Goal: Information Seeking & Learning: Find specific page/section

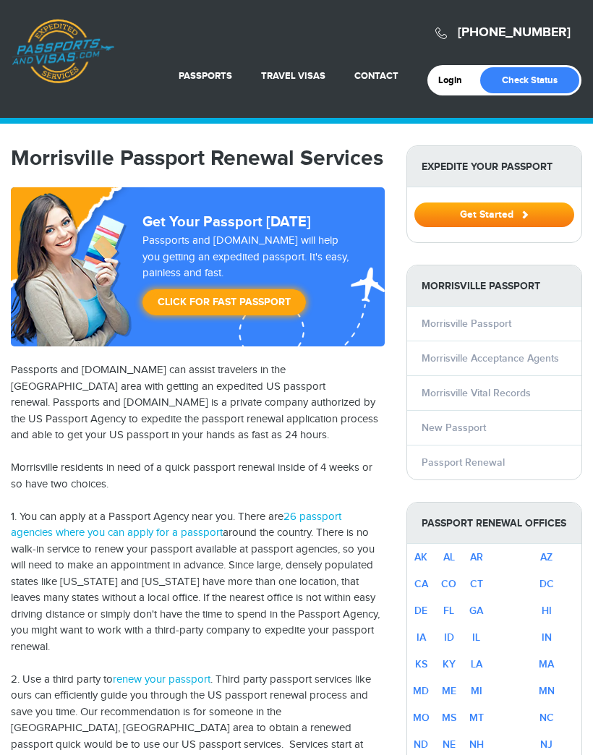
select select "**********"
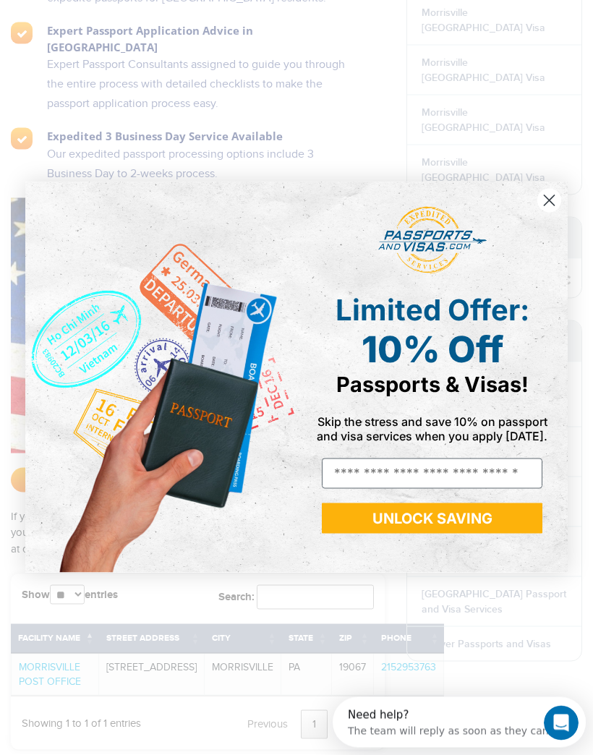
scroll to position [1188, 0]
click at [555, 212] on circle "Close dialog" at bounding box center [549, 201] width 24 height 24
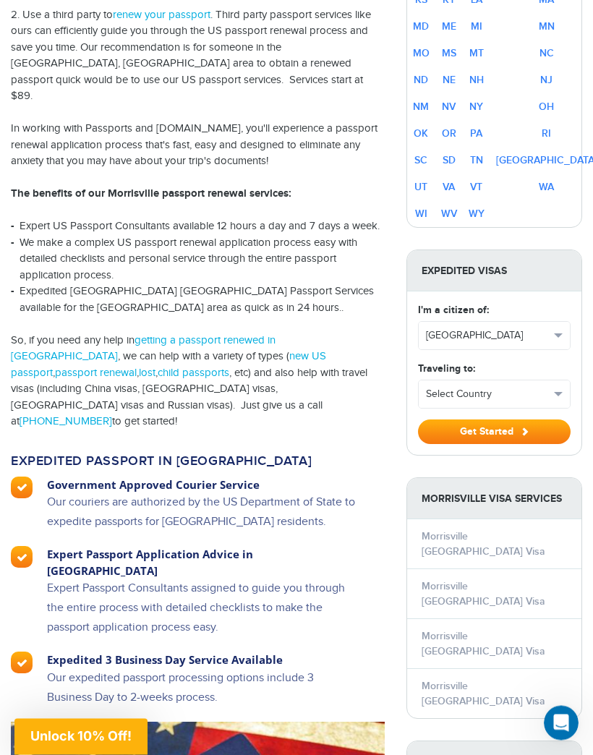
scroll to position [643, 0]
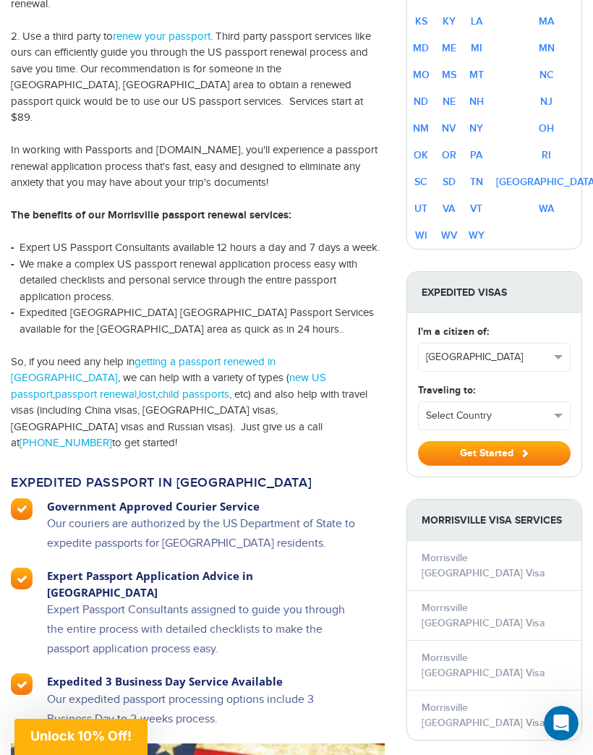
click at [275, 356] on link "getting a passport renewed in Morrisville" at bounding box center [143, 370] width 265 height 29
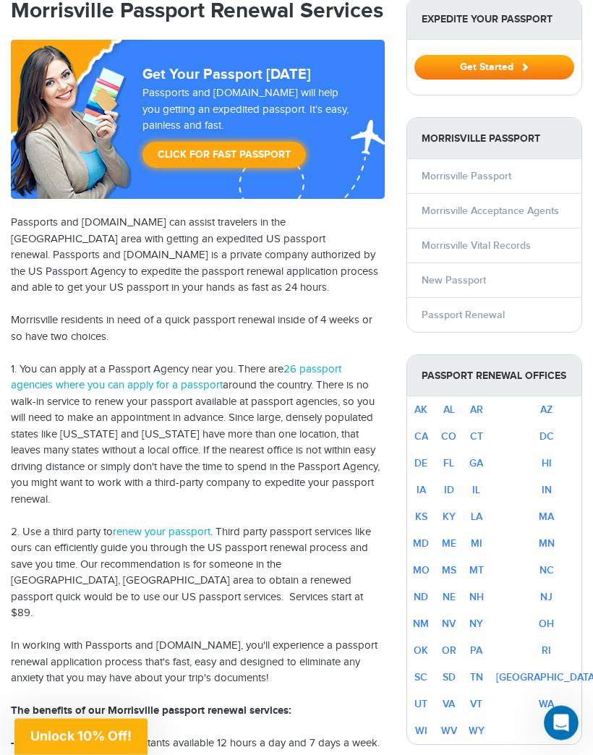
scroll to position [147, 0]
click at [494, 316] on link "Passport Renewal" at bounding box center [462, 315] width 83 height 12
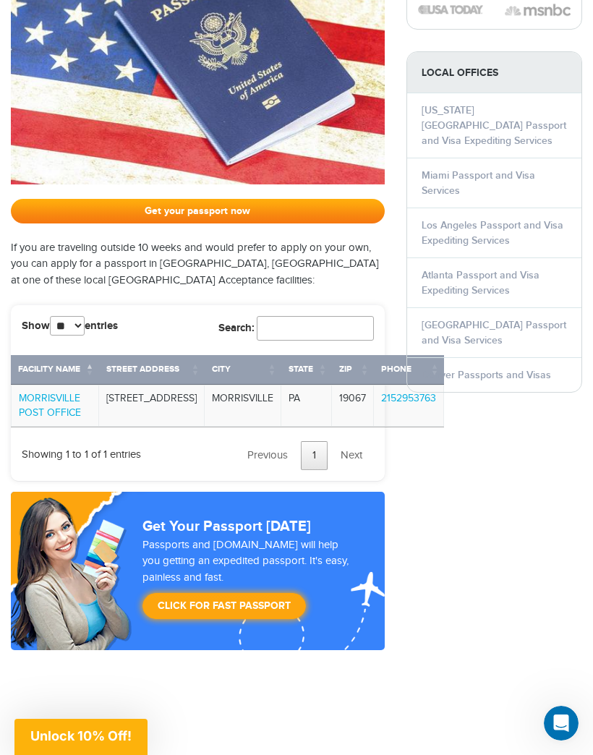
scroll to position [1455, 0]
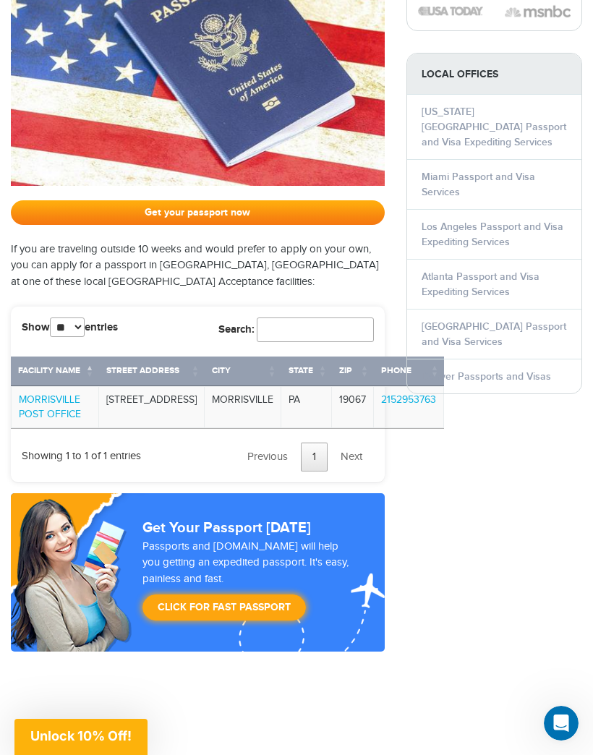
click at [77, 394] on link "MORRISVILLE POST OFFICE" at bounding box center [50, 407] width 62 height 26
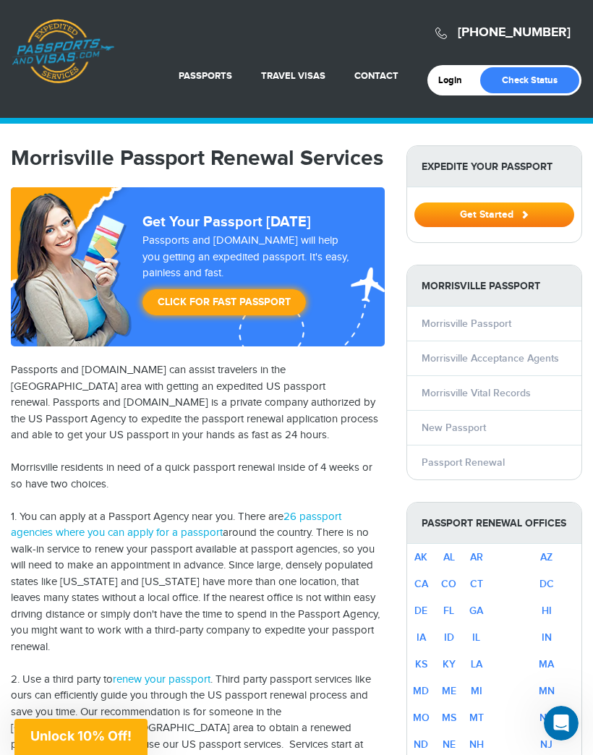
scroll to position [1521, 0]
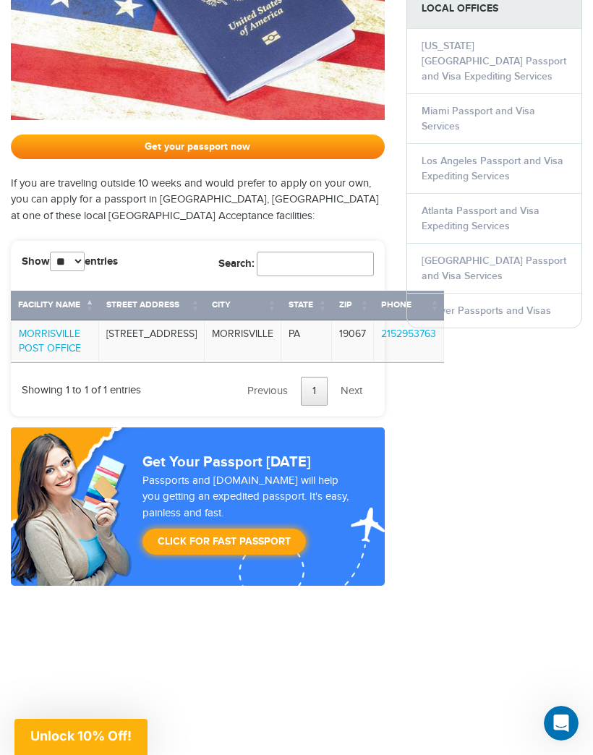
click at [69, 328] on link "MORRISVILLE POST OFFICE" at bounding box center [50, 341] width 62 height 26
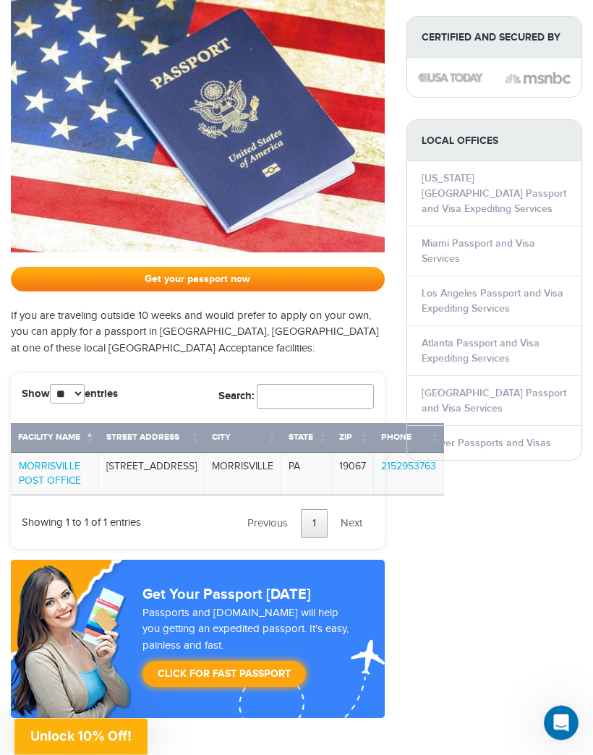
scroll to position [1388, 0]
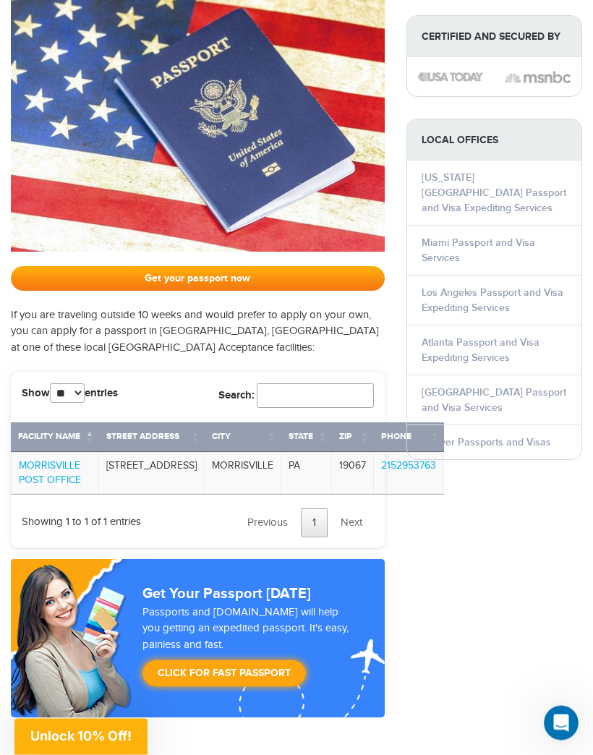
click at [156, 452] on td "950 W TRENTON AVE" at bounding box center [152, 473] width 106 height 42
click at [179, 452] on td "950 W TRENTON AVE" at bounding box center [152, 473] width 106 height 42
click at [165, 452] on td "950 W TRENTON AVE" at bounding box center [152, 473] width 106 height 42
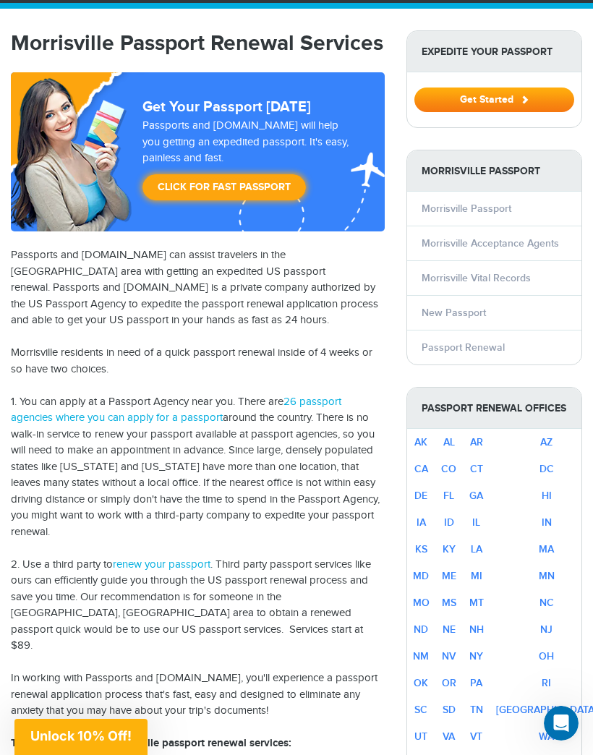
scroll to position [0, 0]
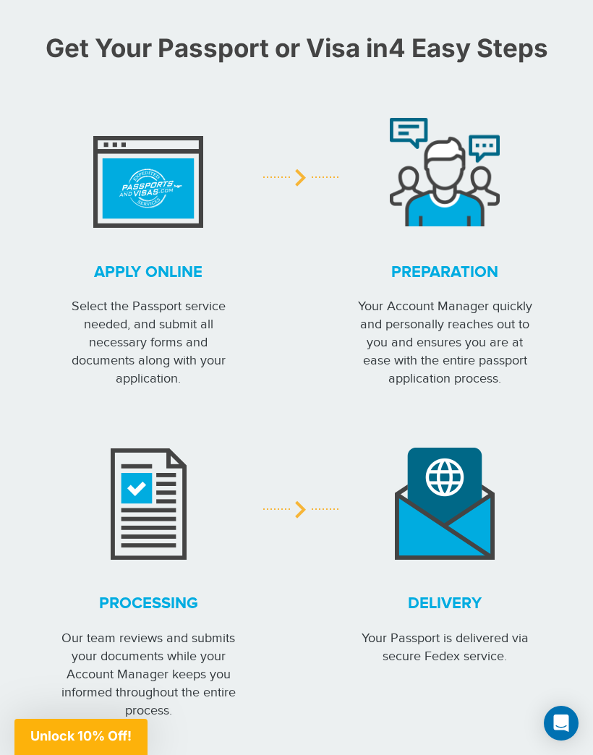
scroll to position [2121, 0]
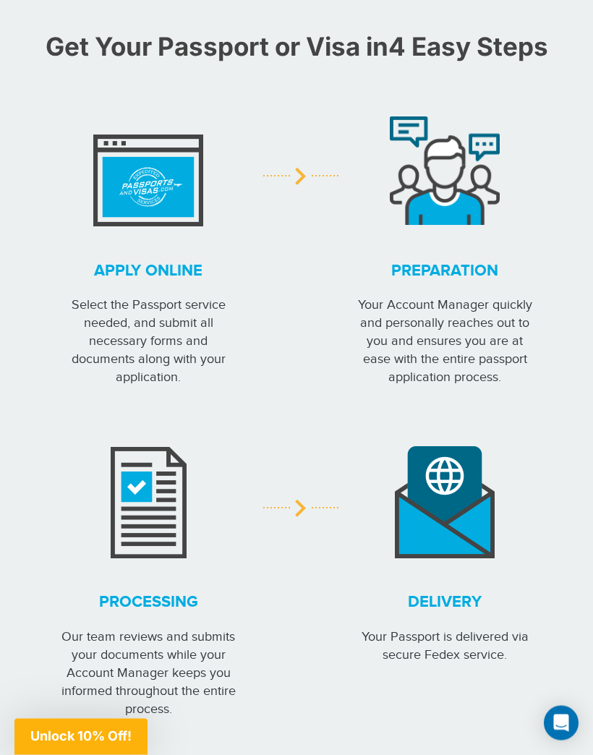
click at [185, 270] on strong "Apply online" at bounding box center [148, 271] width 181 height 22
click at [163, 172] on img at bounding box center [148, 171] width 110 height 112
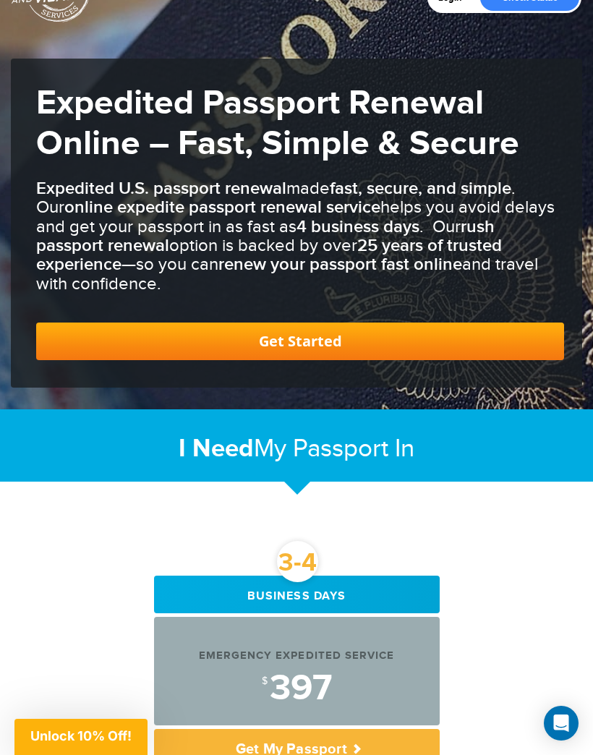
scroll to position [0, 0]
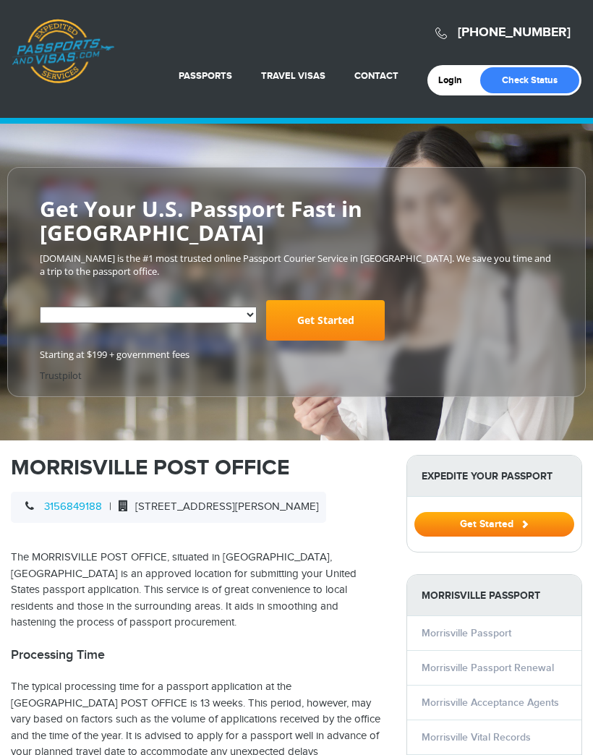
select select "**********"
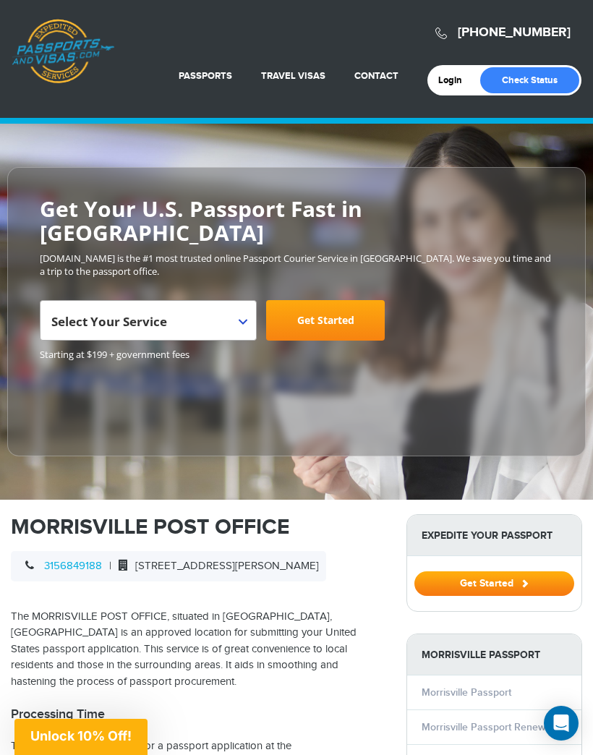
click at [246, 559] on span "18 EATON STREET, MORRISVILLE, NY 13408" at bounding box center [214, 565] width 207 height 12
click at [270, 559] on span "18 EATON STREET, MORRISVILLE, NY 13408" at bounding box center [214, 565] width 207 height 12
click at [229, 559] on span "[STREET_ADDRESS][PERSON_NAME]" at bounding box center [214, 565] width 207 height 12
click at [202, 559] on span "[STREET_ADDRESS][PERSON_NAME]" at bounding box center [214, 565] width 207 height 12
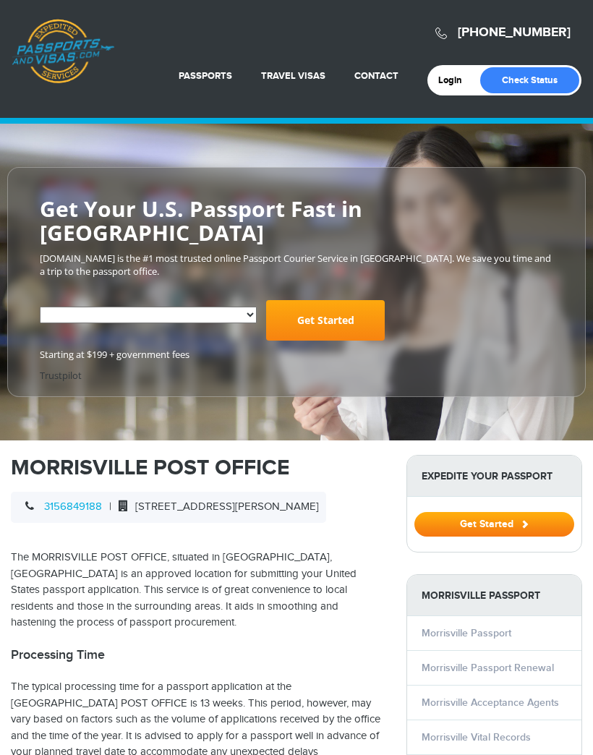
select select "**********"
